Goal: Task Accomplishment & Management: Use online tool/utility

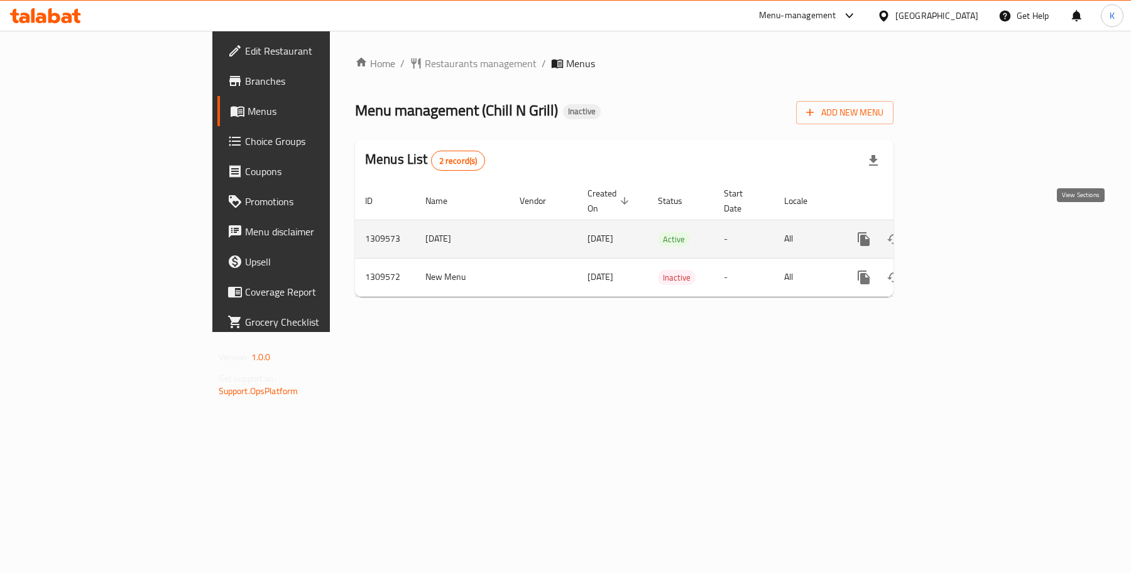
click at [962, 232] on icon "enhanced table" at bounding box center [954, 239] width 15 height 15
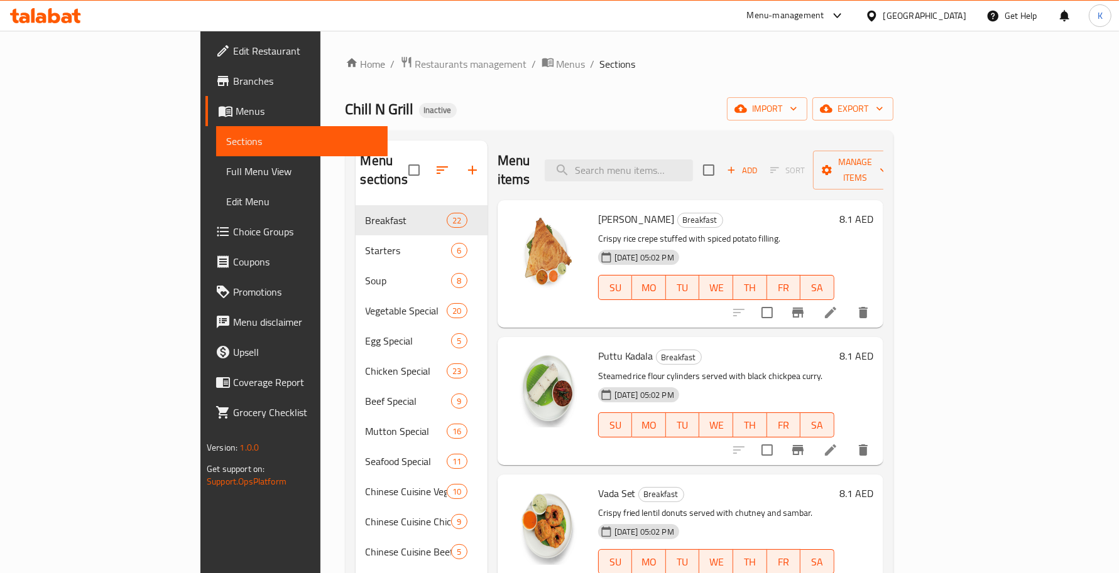
click at [226, 178] on span "Full Menu View" at bounding box center [301, 171] width 151 height 15
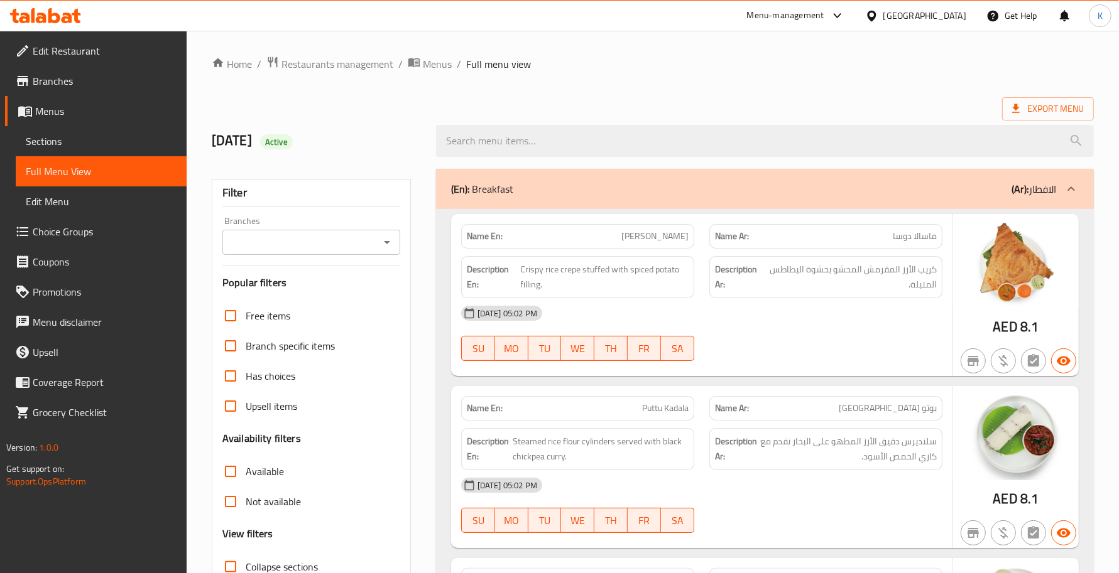
scroll to position [183, 0]
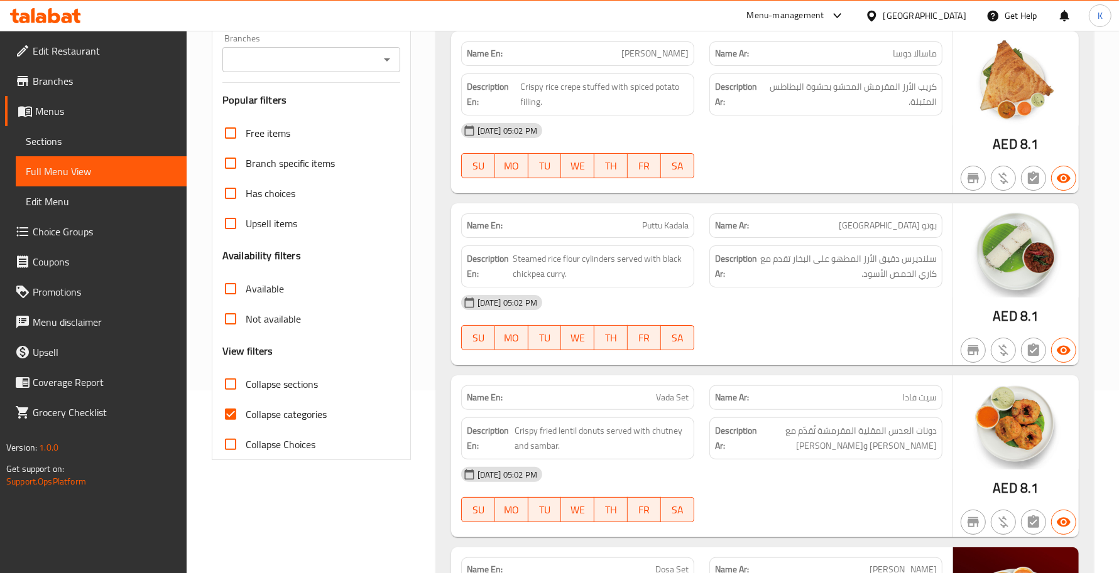
click at [236, 384] on input "Collapse sections" at bounding box center [230, 384] width 30 height 30
checkbox input "true"
click at [229, 415] on input "Collapse categories" at bounding box center [230, 415] width 30 height 30
checkbox input "false"
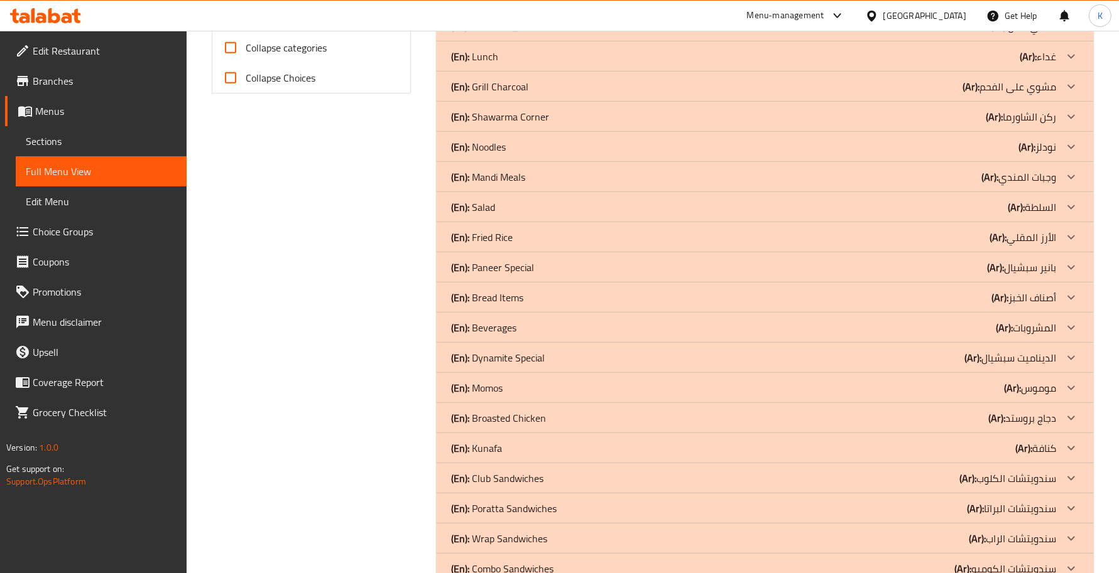
scroll to position [917, 0]
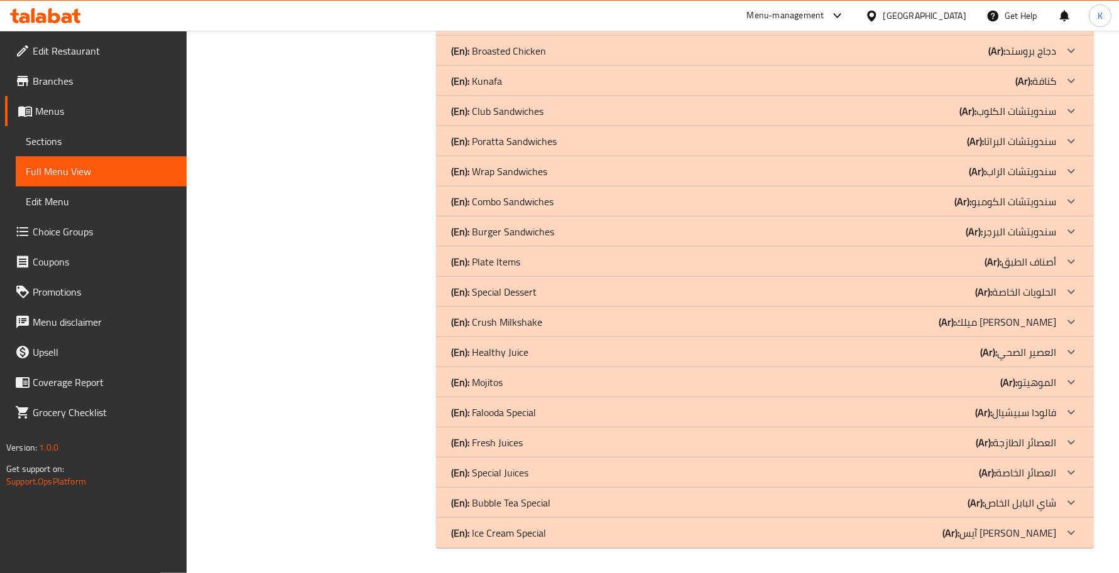
click at [529, 295] on p "(En): Special Dessert" at bounding box center [493, 292] width 85 height 15
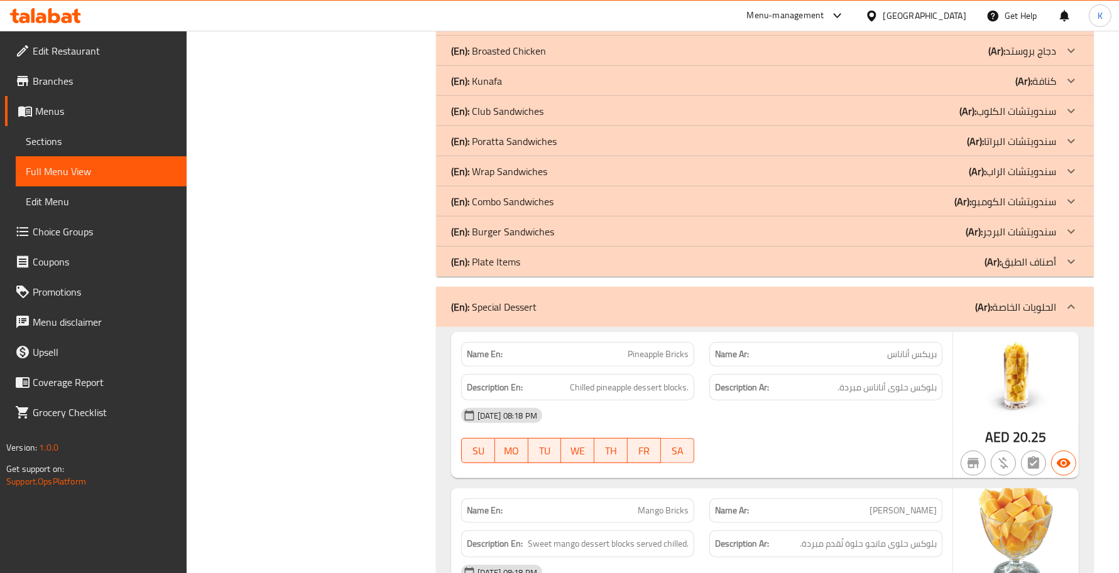
click at [682, 356] on span "Pineapple Bricks" at bounding box center [658, 354] width 61 height 13
copy span "Pineapple Bricks"
click at [807, 425] on div "[DATE] 08:18 PM" at bounding box center [702, 416] width 496 height 30
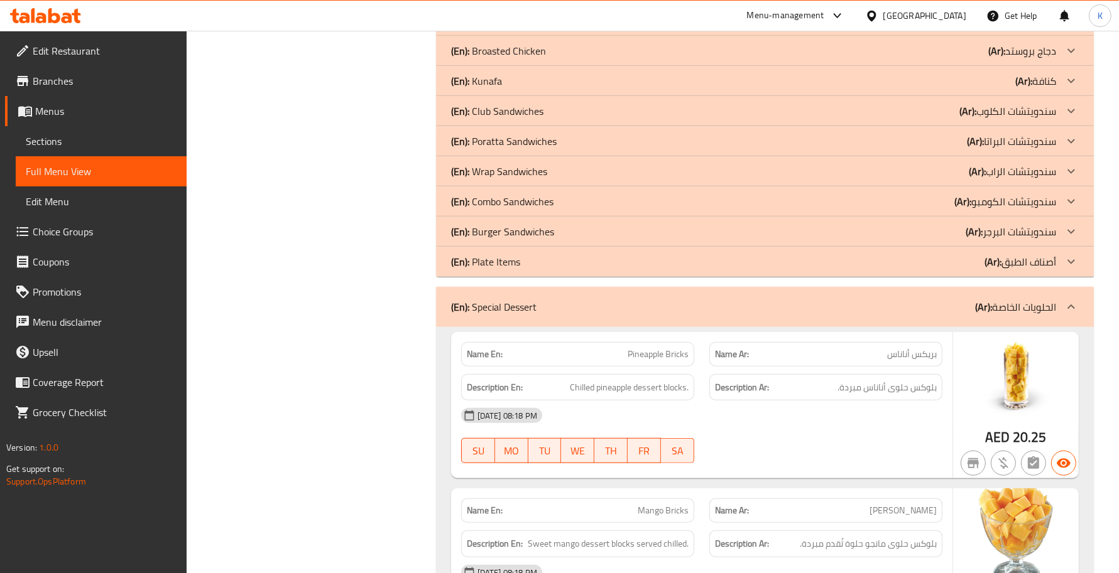
drag, startPoint x: 491, startPoint y: 23, endPoint x: 356, endPoint y: 340, distance: 344.5
click at [358, 340] on div "Filter Branches Branches Popular filters Free items Branch specific items Has c…" at bounding box center [316, 403] width 224 height 2318
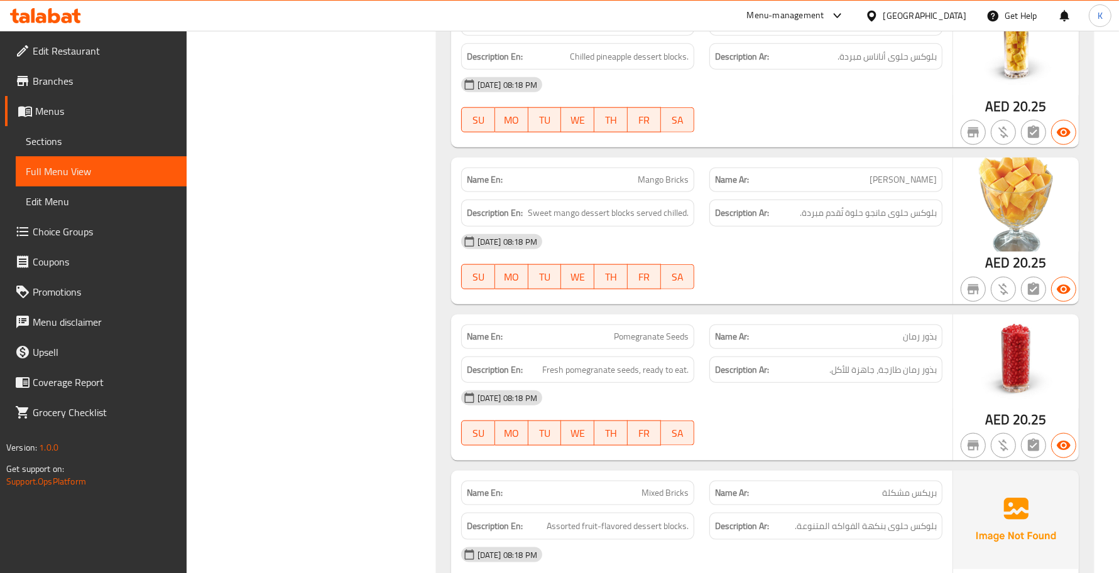
scroll to position [1283, 0]
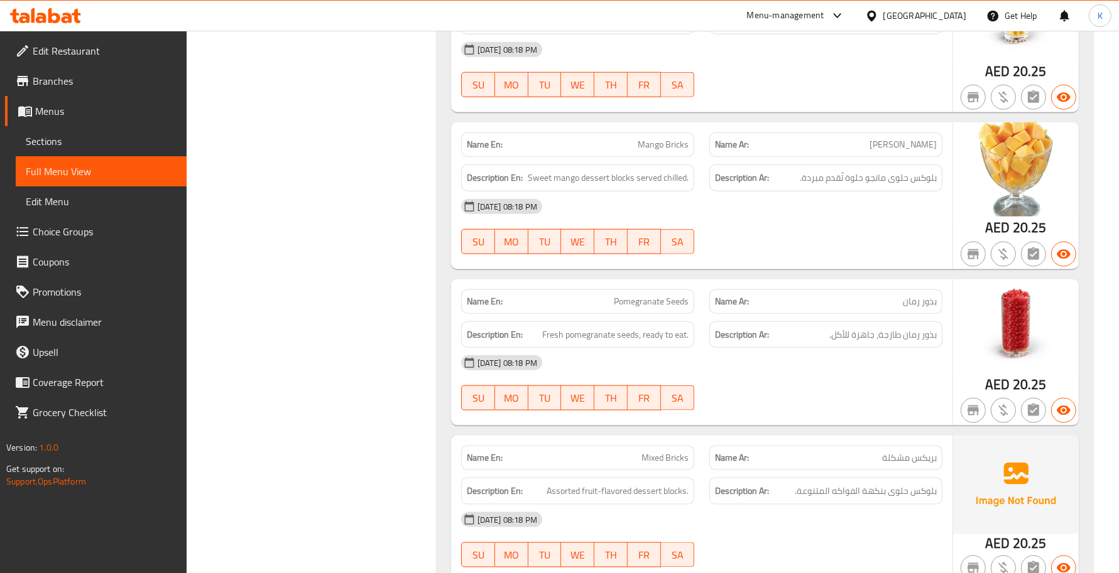
click at [359, 357] on div "Filter Branches Branches Popular filters Free items Branch specific items Has c…" at bounding box center [316, 37] width 224 height 2318
